Goal: Task Accomplishment & Management: Manage account settings

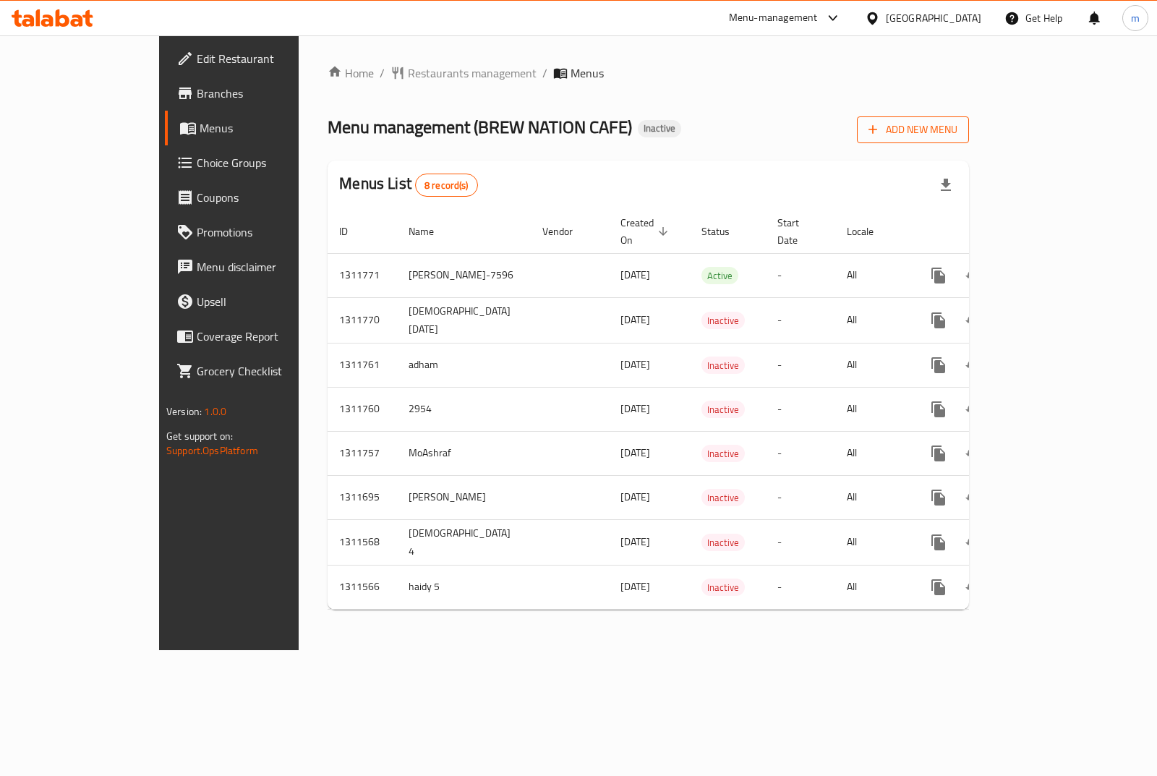
click at [880, 135] on icon "button" at bounding box center [873, 129] width 14 height 14
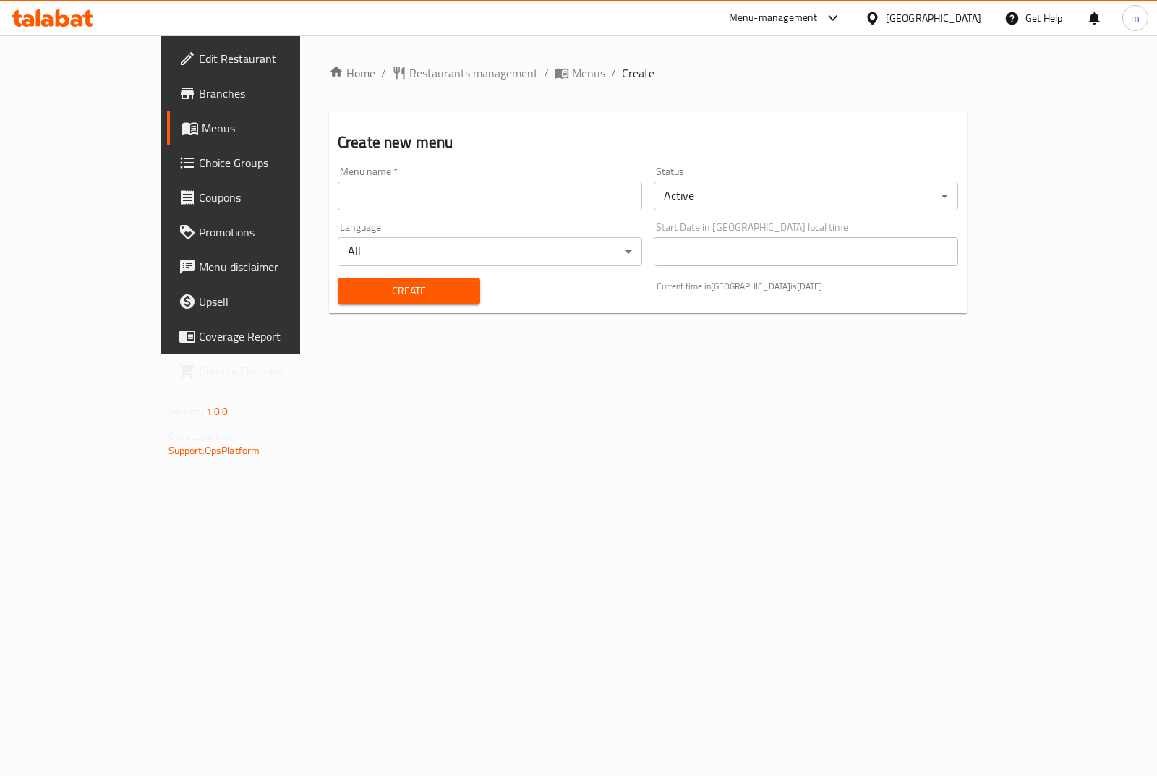
click at [393, 208] on input "text" at bounding box center [490, 196] width 304 height 29
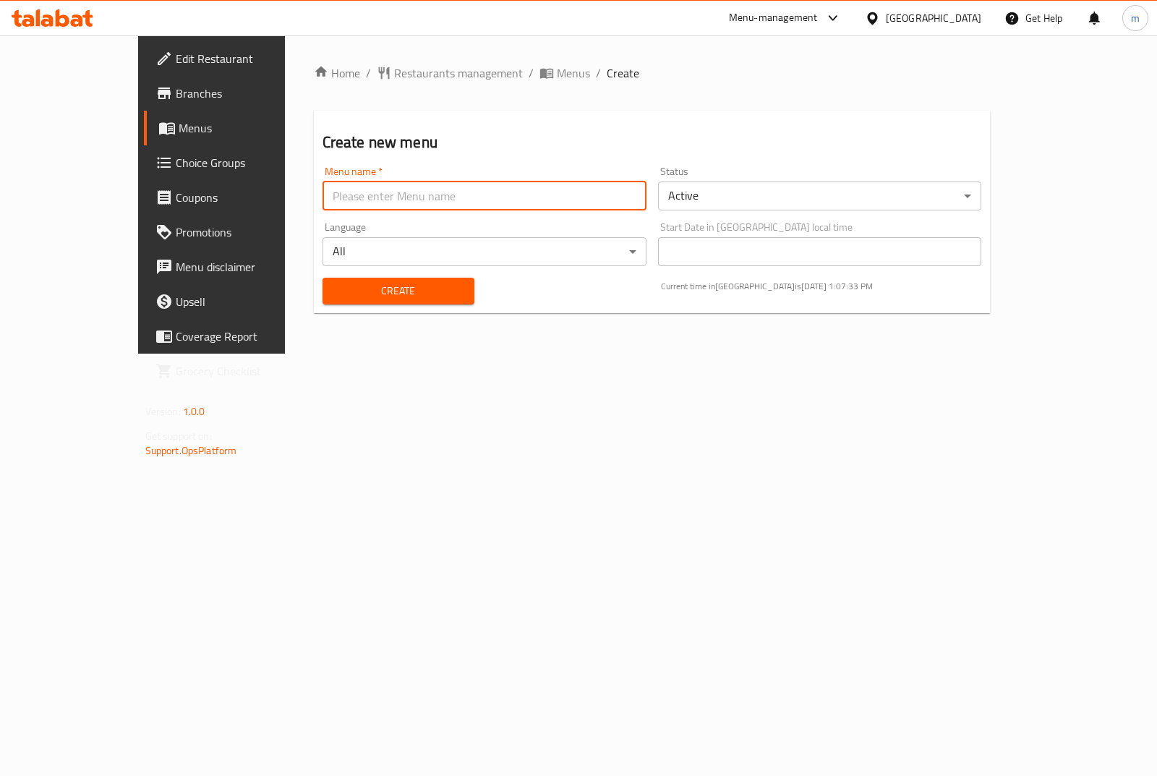
type input "[PERSON_NAME] 7590"
click at [722, 201] on body "​ Menu-management [GEOGRAPHIC_DATA] Get Help m Edit Restaurant Branches Menus C…" at bounding box center [578, 405] width 1157 height 741
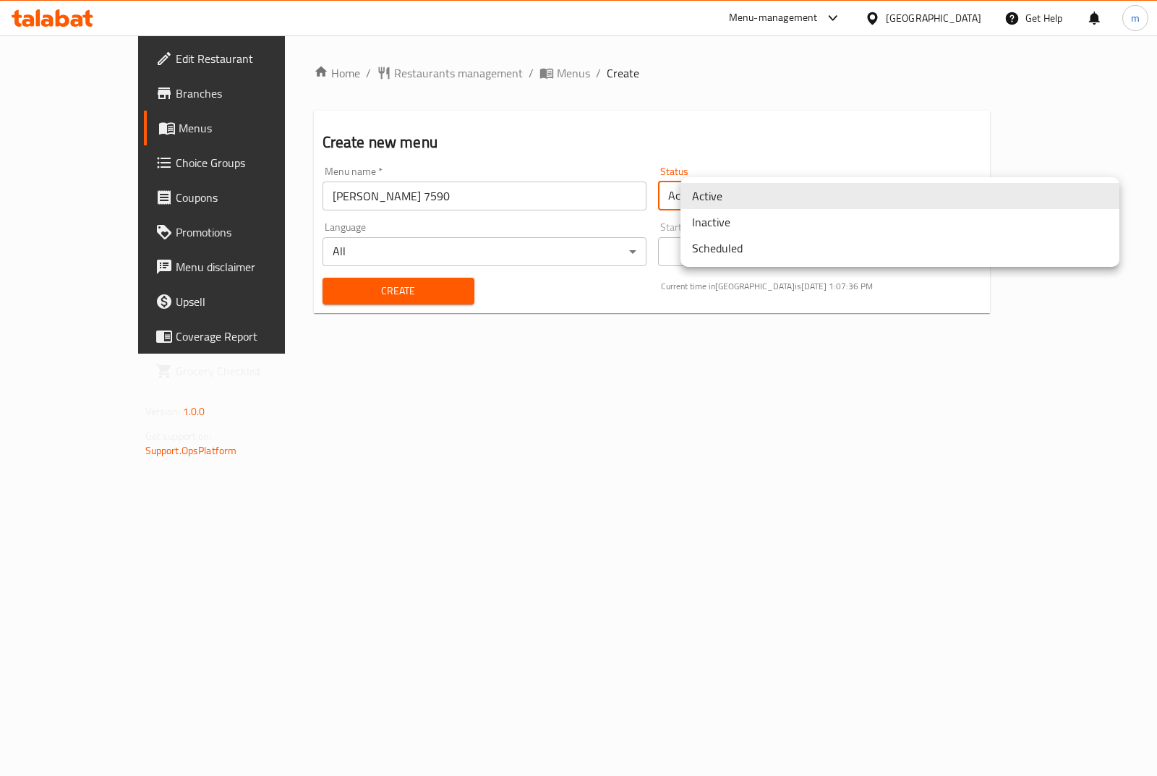
click at [718, 225] on li "Inactive" at bounding box center [900, 222] width 439 height 26
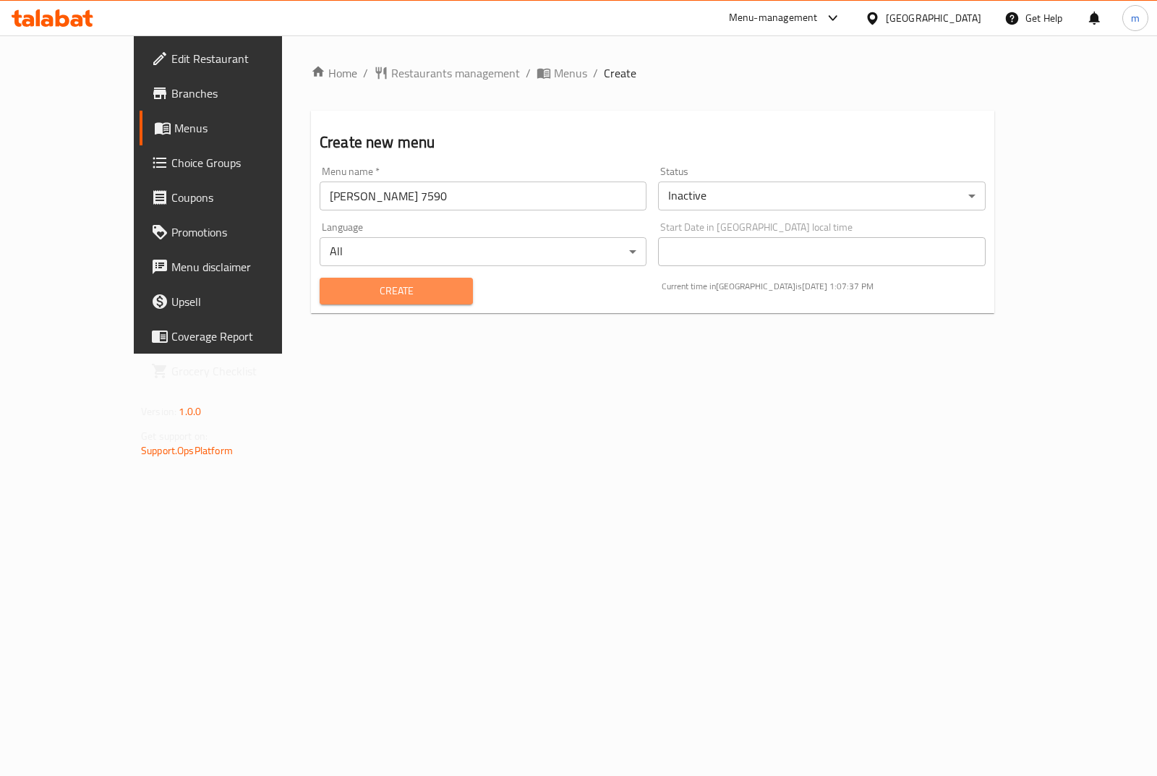
click at [426, 291] on button "Create" at bounding box center [396, 291] width 153 height 27
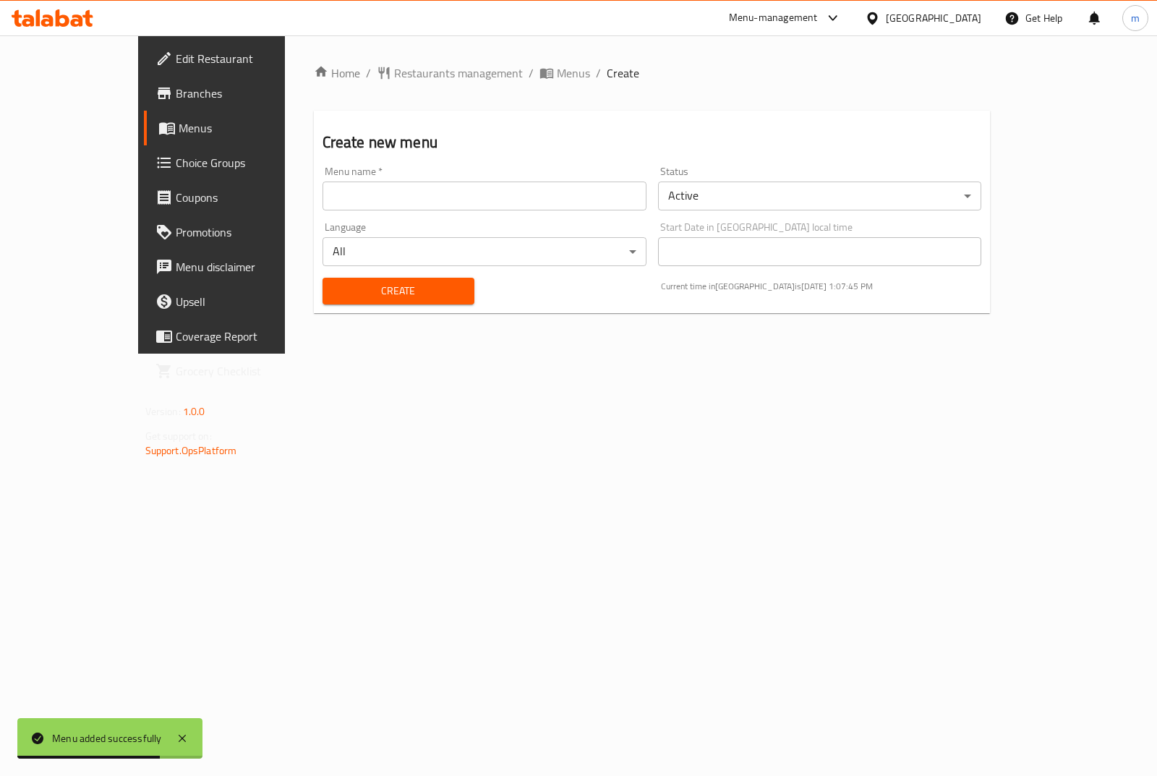
click at [144, 117] on link "Menus" at bounding box center [237, 128] width 187 height 35
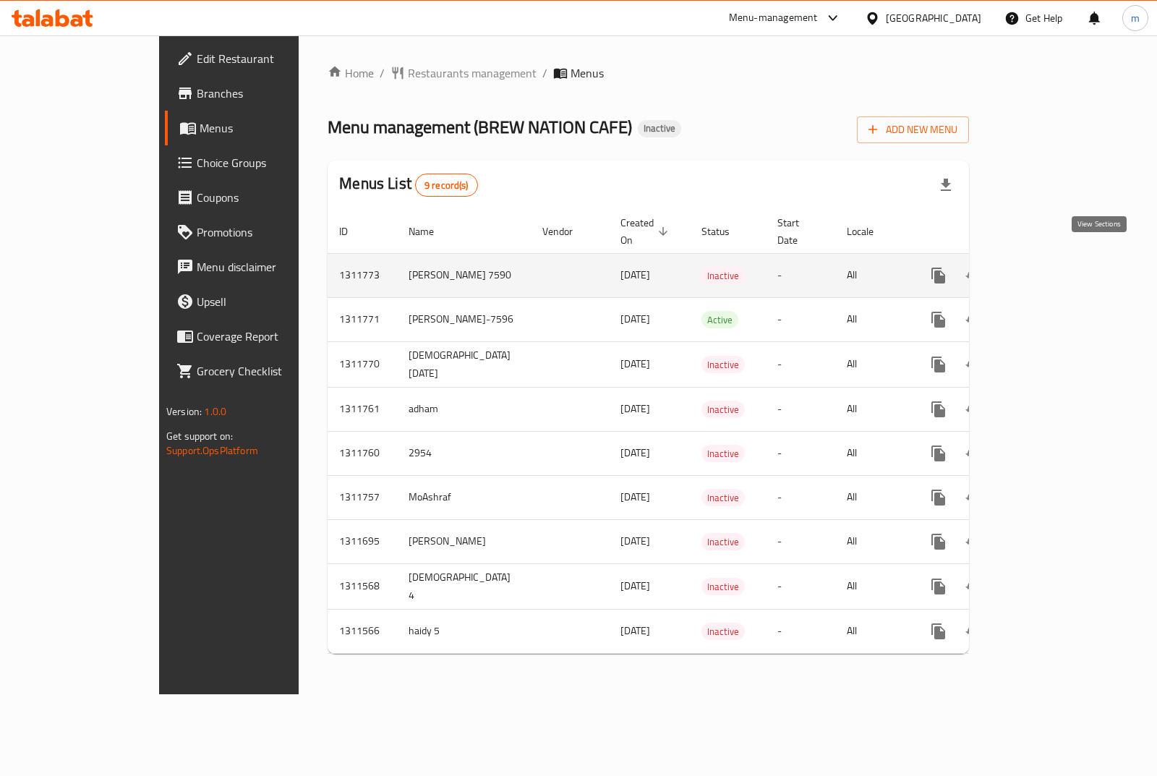
click at [1052, 267] on icon "enhanced table" at bounding box center [1042, 275] width 17 height 17
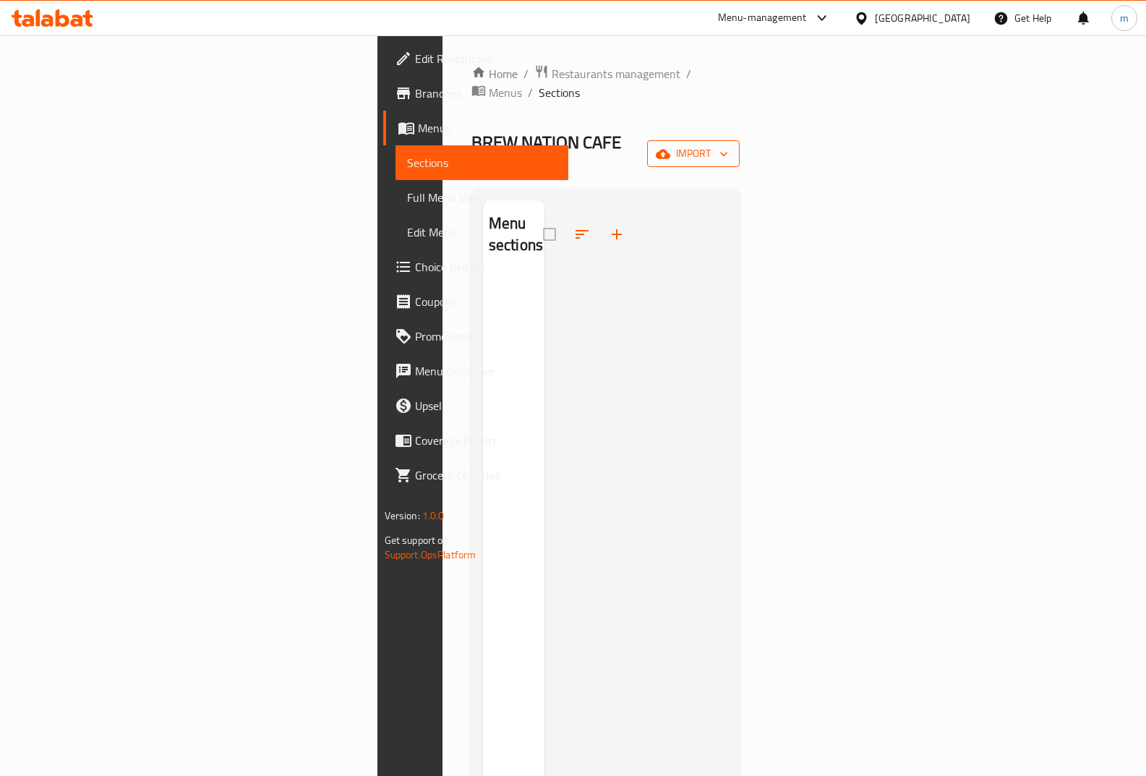
click at [728, 145] on span "import" at bounding box center [693, 154] width 69 height 18
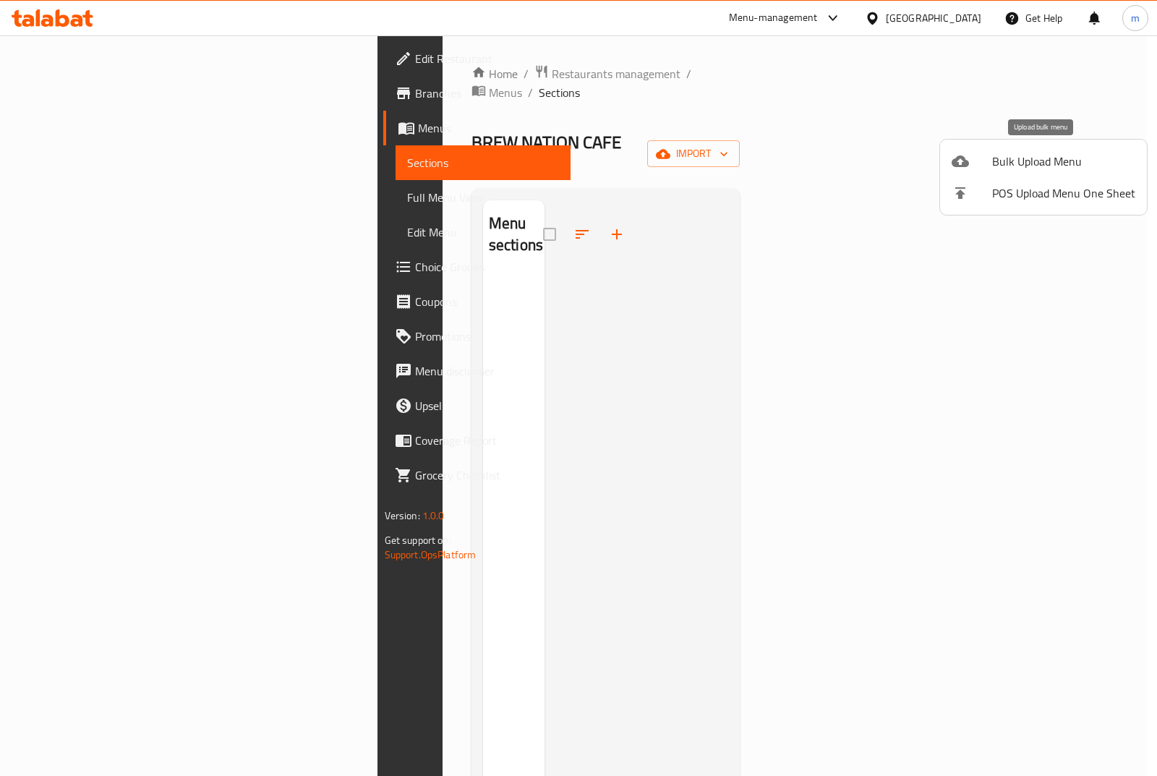
click at [995, 164] on span "Bulk Upload Menu" at bounding box center [1063, 161] width 143 height 17
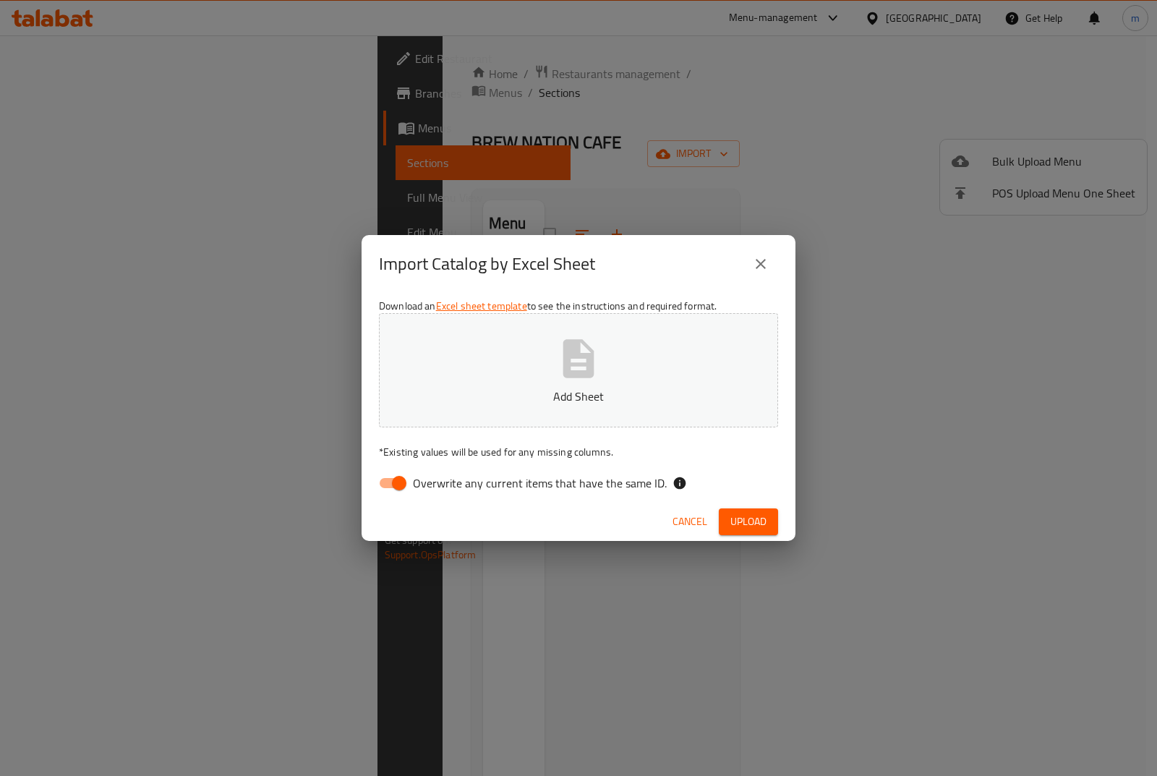
click at [443, 474] on span "Overwrite any current items that have the same ID." at bounding box center [540, 482] width 254 height 17
click at [440, 474] on input "Overwrite any current items that have the same ID." at bounding box center [399, 482] width 82 height 27
checkbox input "false"
click at [567, 391] on p "Add Sheet" at bounding box center [578, 396] width 354 height 17
click at [746, 515] on span "Upload" at bounding box center [748, 522] width 36 height 18
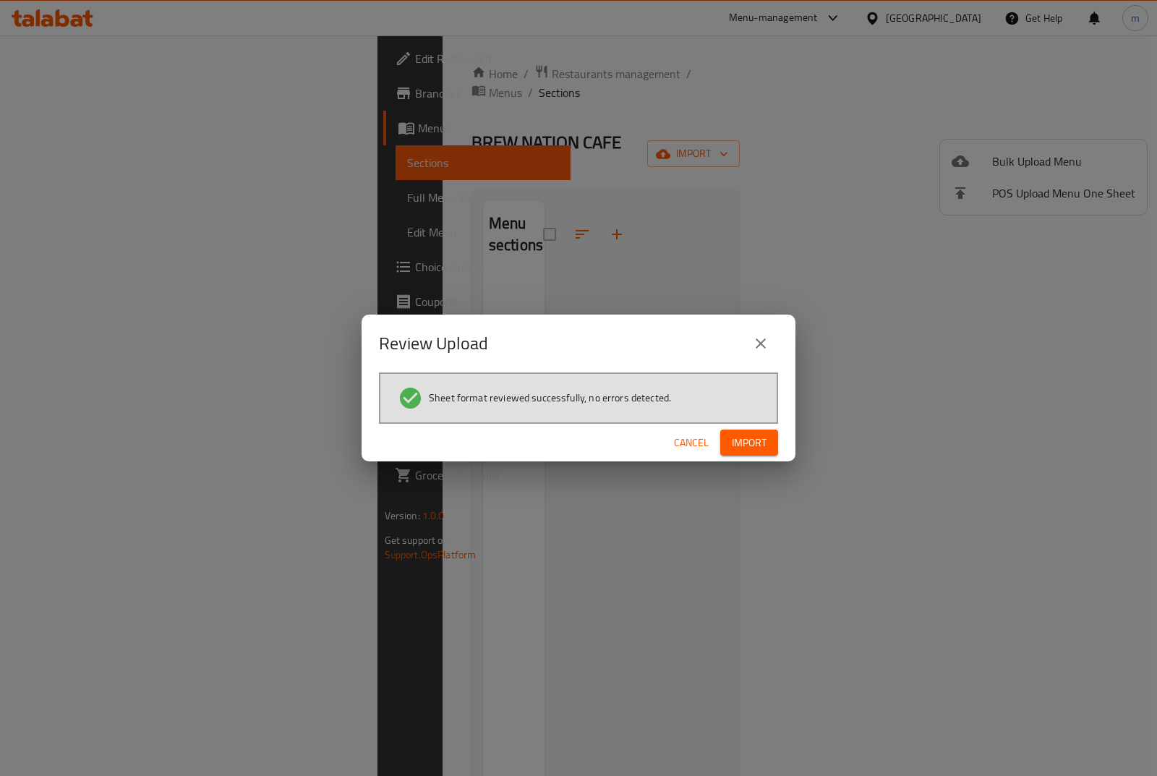
click at [727, 443] on button "Import" at bounding box center [749, 443] width 58 height 27
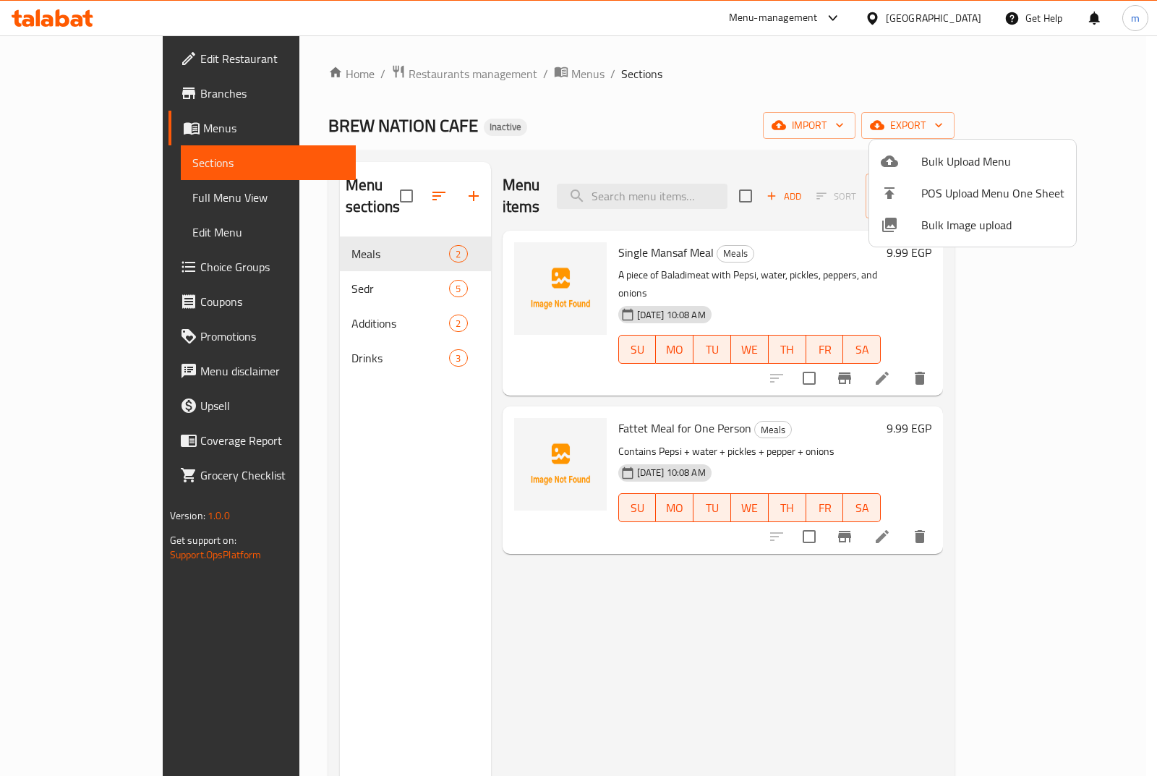
click at [322, 340] on div at bounding box center [578, 388] width 1157 height 776
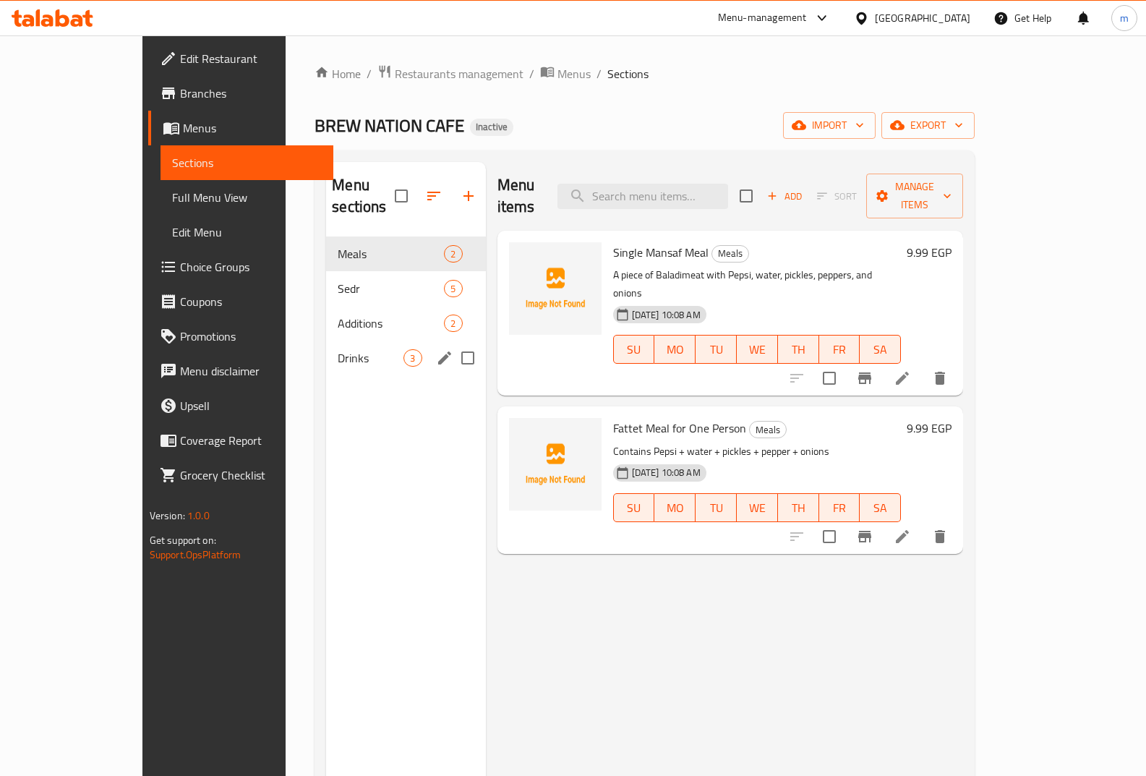
click at [338, 349] on span "Drinks" at bounding box center [371, 357] width 66 height 17
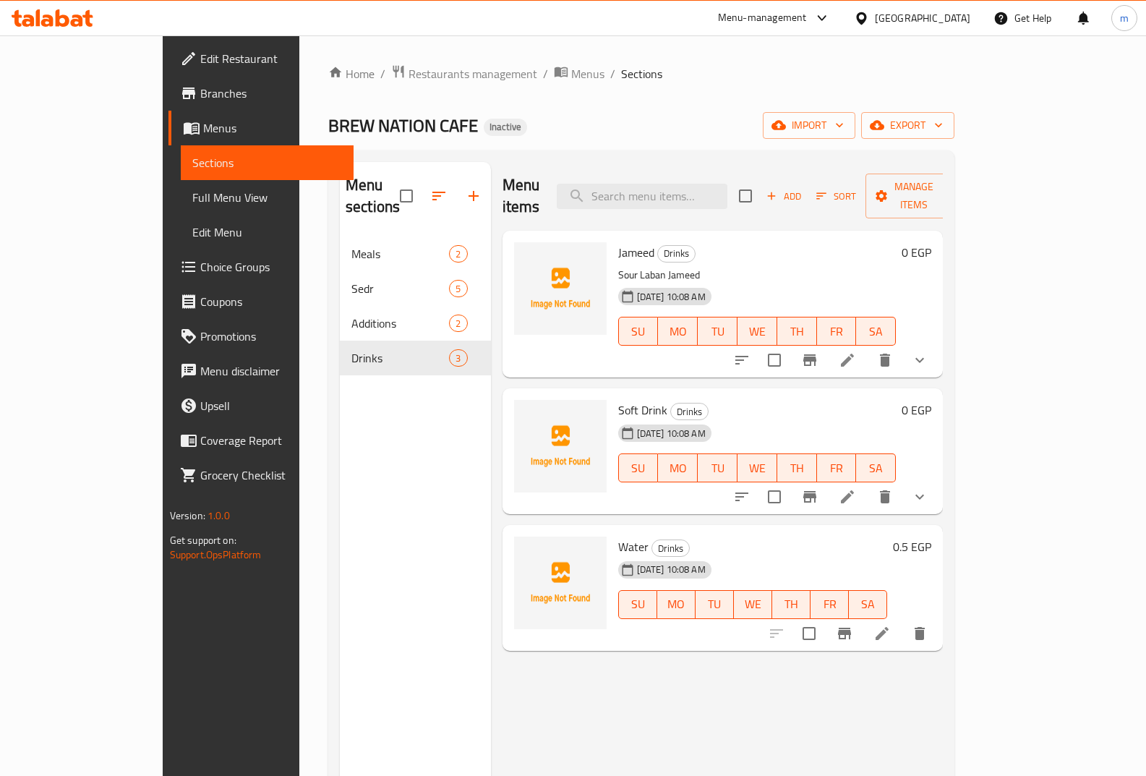
scroll to position [72, 0]
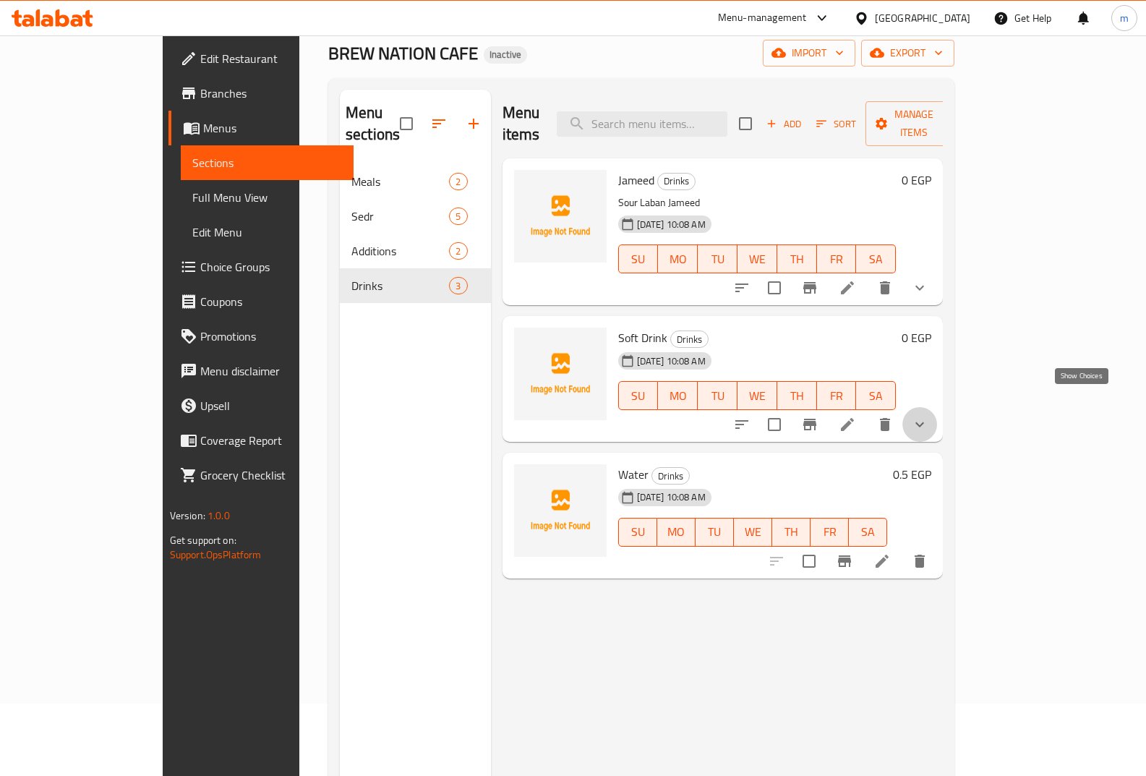
click at [929, 416] on icon "show more" at bounding box center [919, 424] width 17 height 17
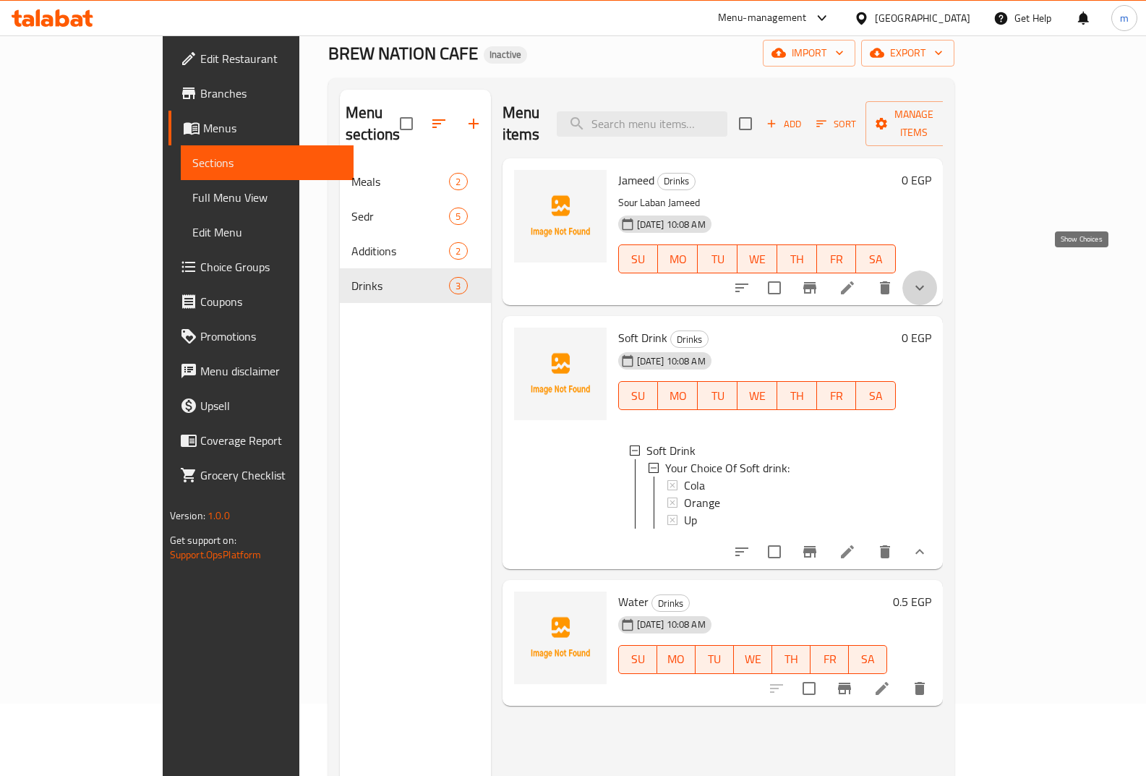
click at [929, 279] on icon "show more" at bounding box center [919, 287] width 17 height 17
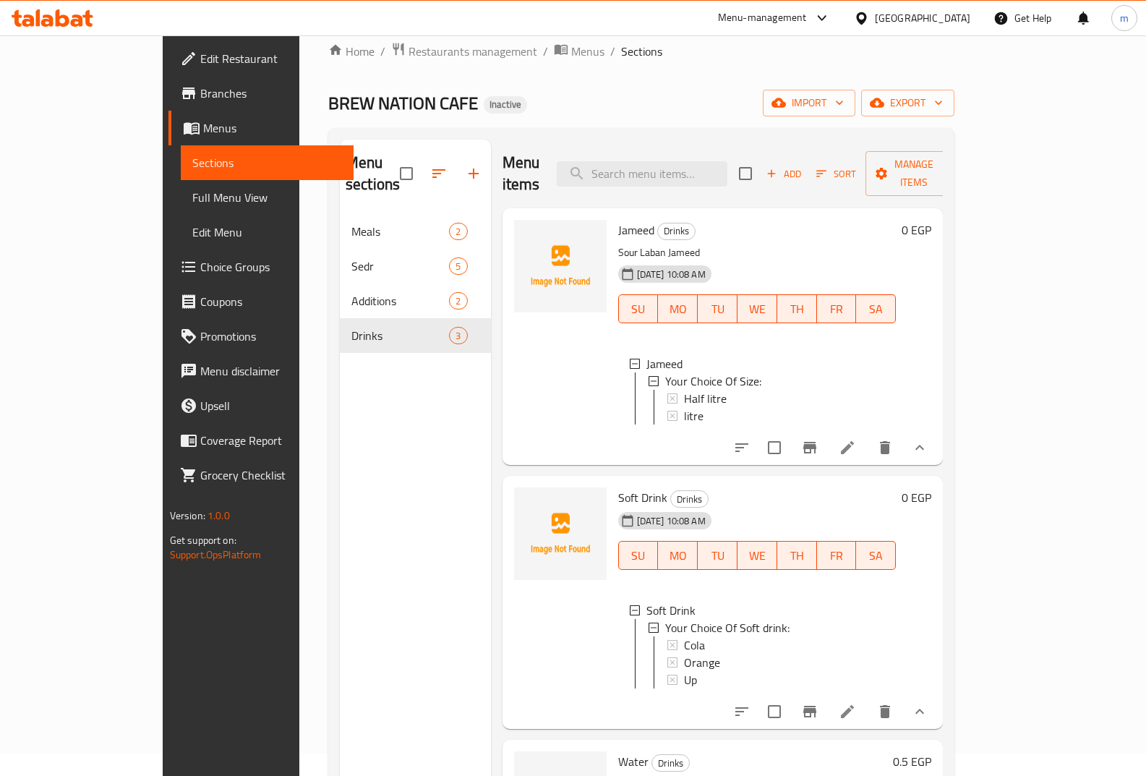
scroll to position [0, 0]
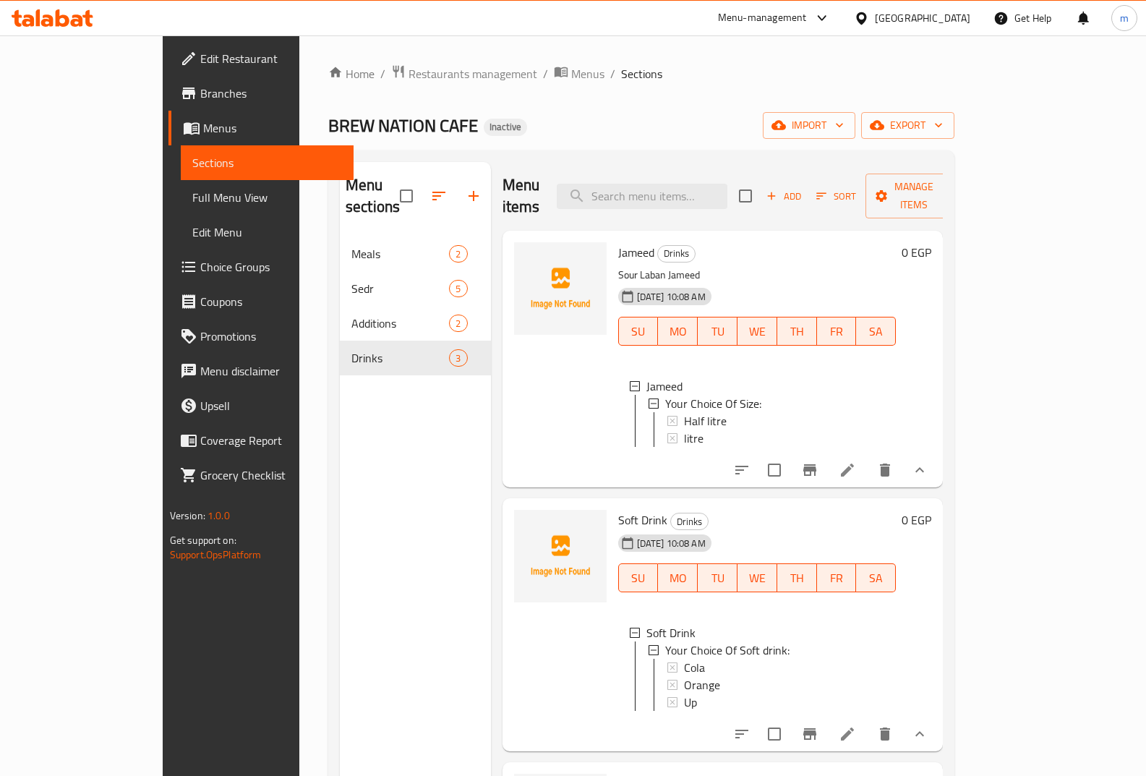
drag, startPoint x: 620, startPoint y: 141, endPoint x: 610, endPoint y: 142, distance: 10.9
click at [618, 141] on div "Home / Restaurants management / Menus / Sections BREW NATION CAFE Inactive impo…" at bounding box center [641, 506] width 626 height 885
